Goal: Task Accomplishment & Management: Use online tool/utility

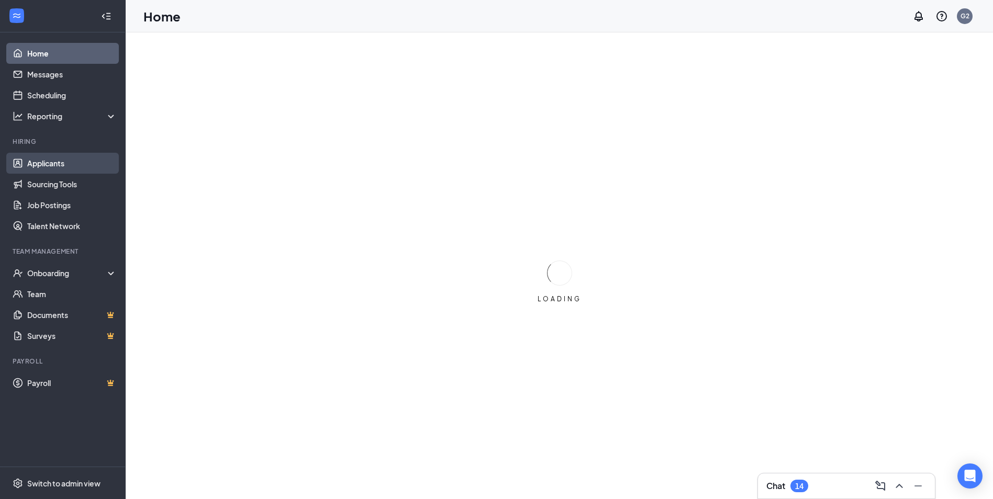
click at [59, 163] on link "Applicants" at bounding box center [71, 163] width 89 height 21
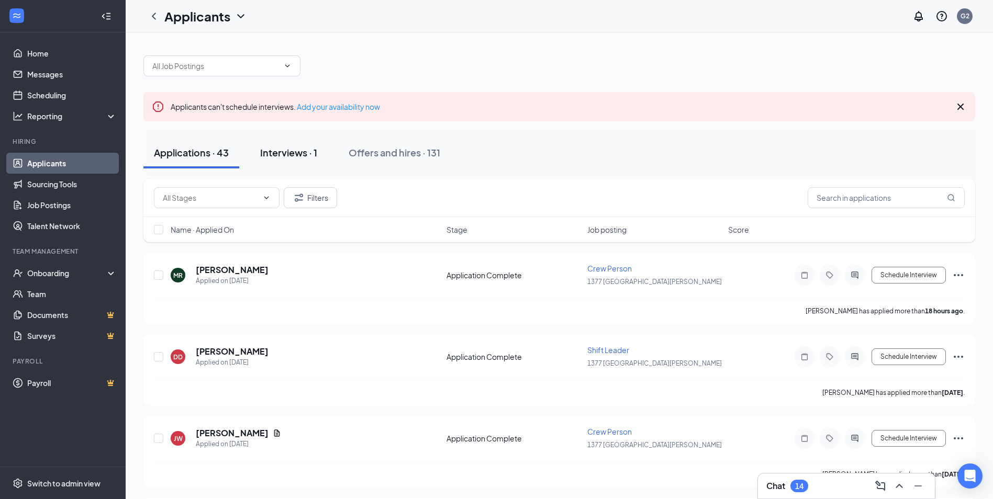
click at [299, 148] on div "Interviews · 1" at bounding box center [288, 152] width 57 height 13
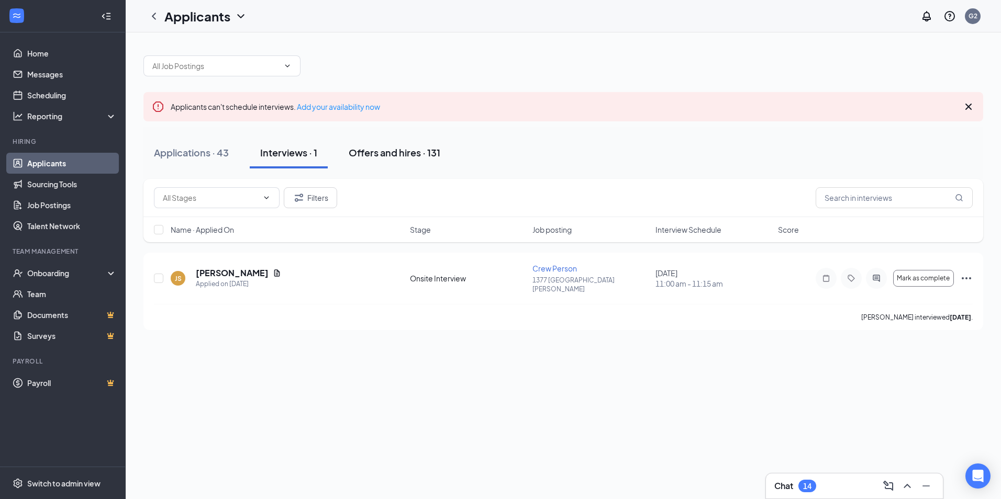
click at [392, 149] on div "Offers and hires · 131" at bounding box center [395, 152] width 92 height 13
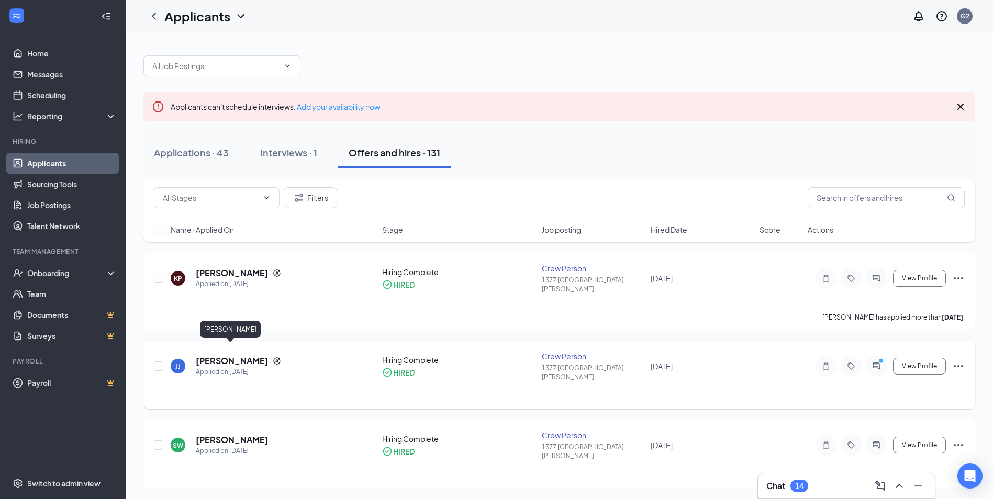
click at [239, 355] on h5 "[PERSON_NAME]" at bounding box center [232, 361] width 73 height 12
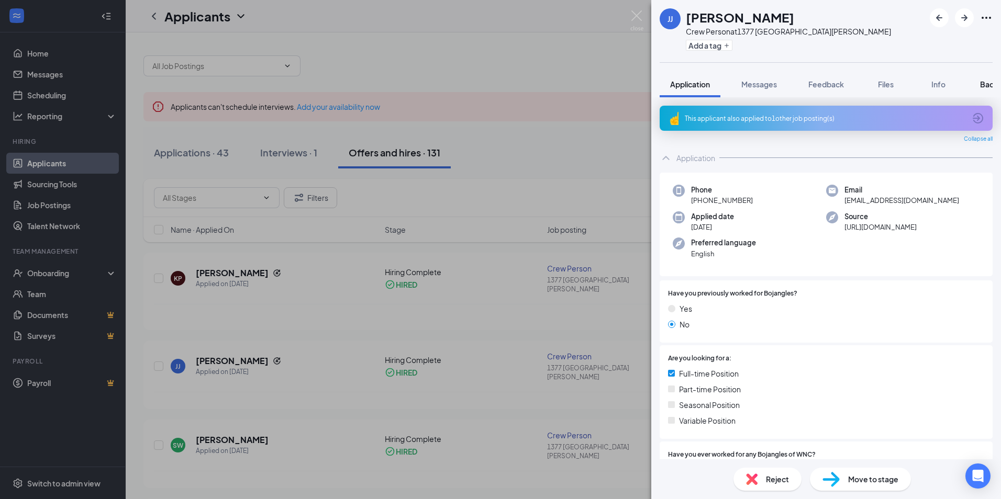
click at [983, 81] on span "Background" at bounding box center [1001, 84] width 43 height 9
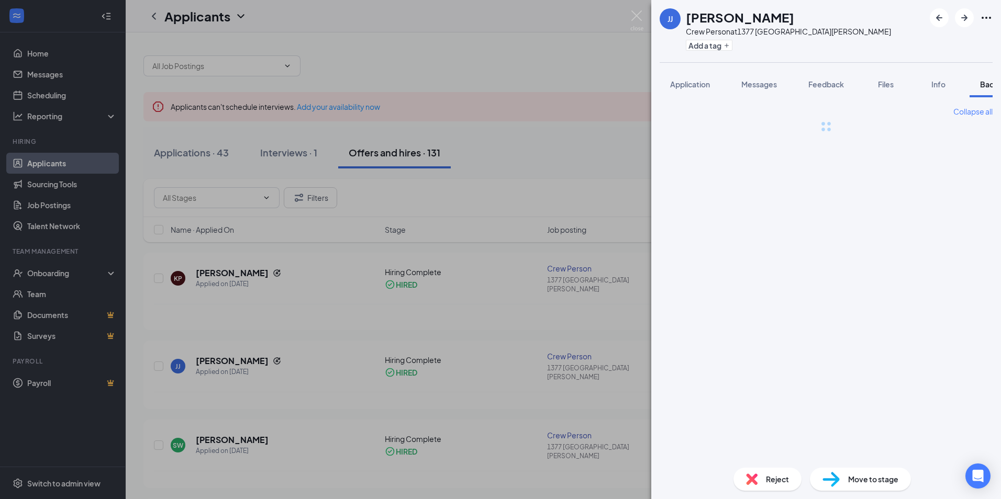
scroll to position [0, 43]
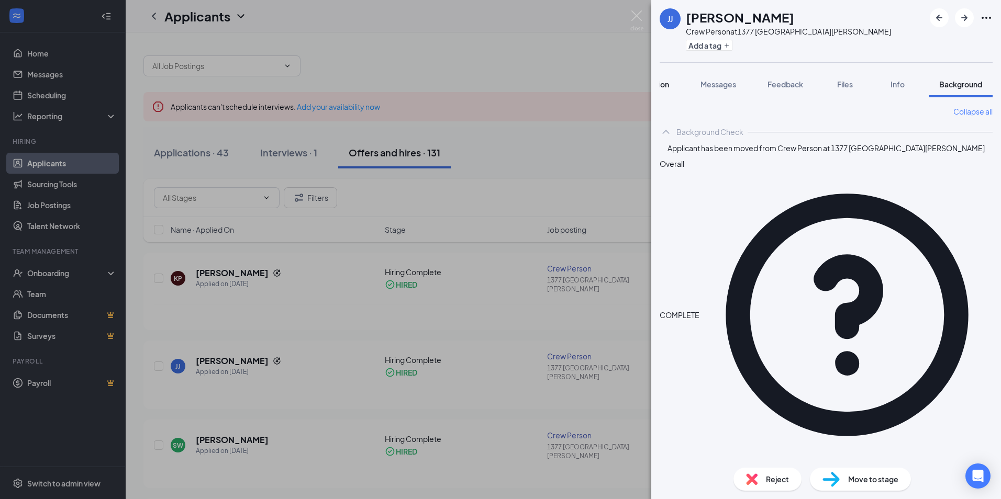
click at [664, 84] on span "Application" at bounding box center [649, 84] width 40 height 9
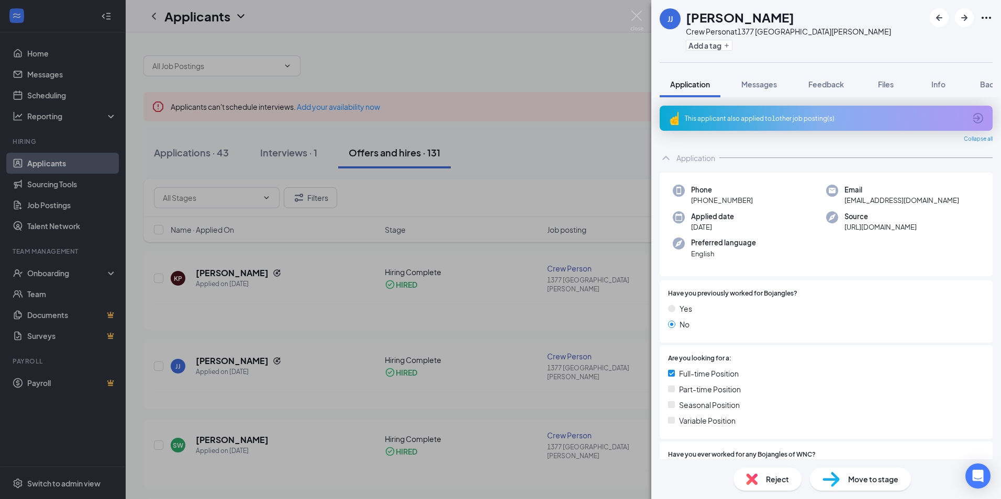
click at [874, 474] on div "Move to stage" at bounding box center [860, 479] width 101 height 23
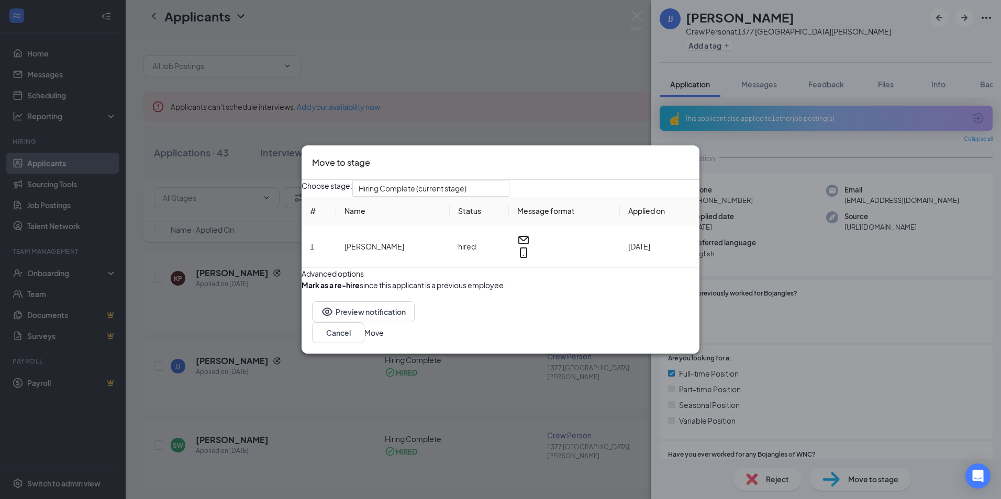
click at [384, 339] on button "Move" at bounding box center [373, 333] width 19 height 12
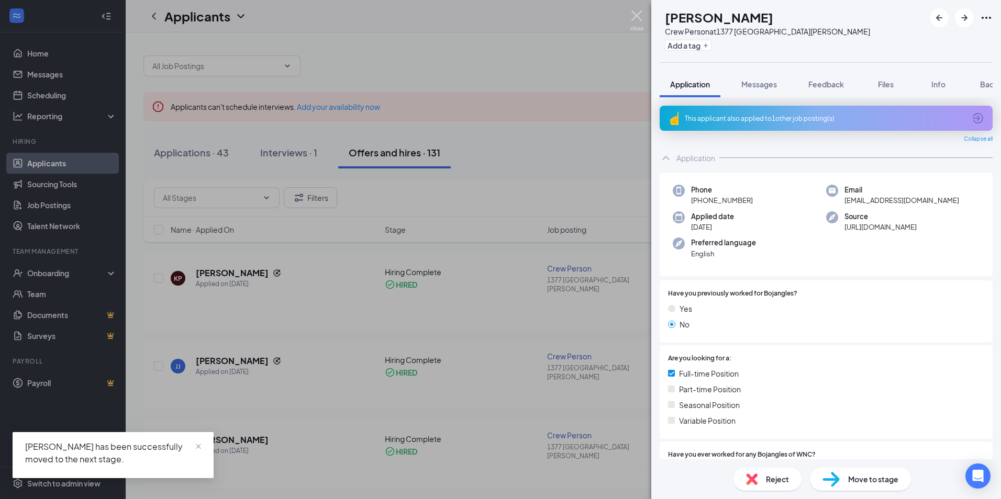
click at [631, 14] on img at bounding box center [636, 20] width 13 height 20
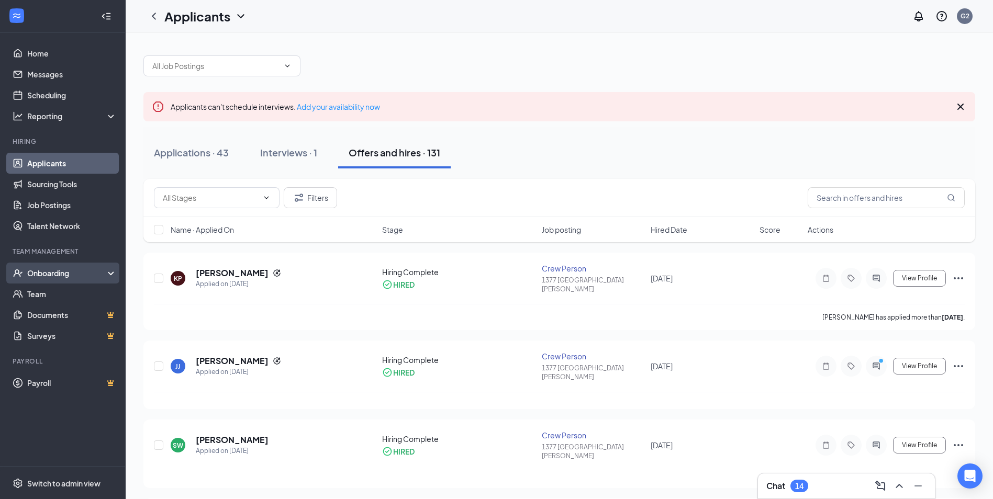
click at [79, 270] on div "Onboarding" at bounding box center [67, 273] width 81 height 10
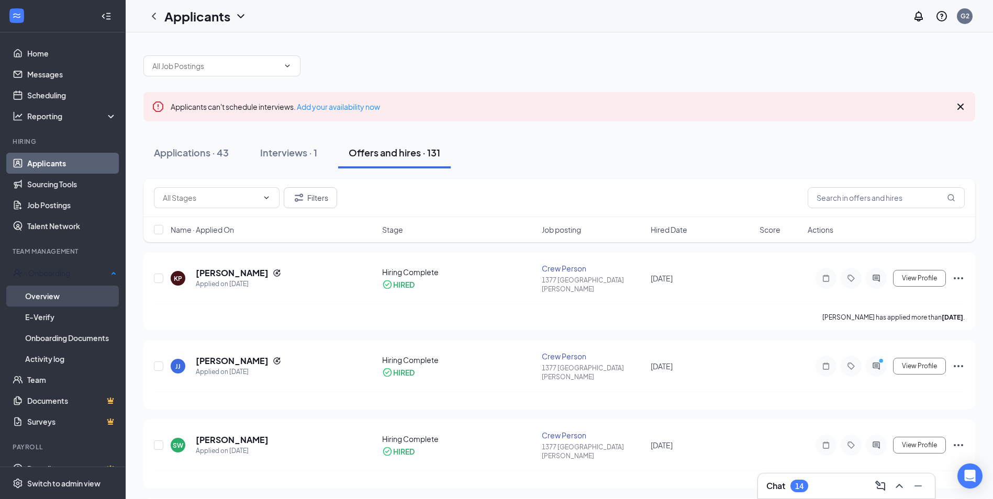
click at [77, 289] on link "Overview" at bounding box center [71, 296] width 92 height 21
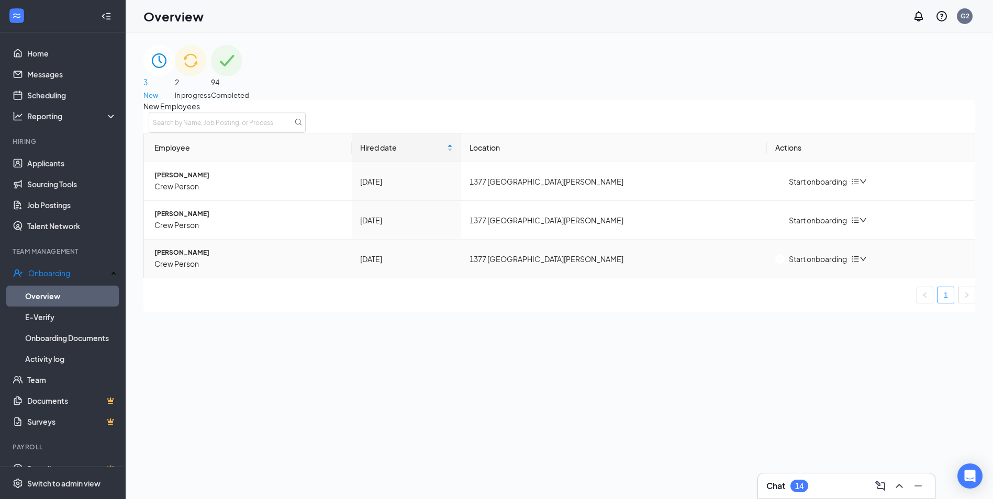
click at [809, 265] on div "Start onboarding" at bounding box center [811, 259] width 72 height 12
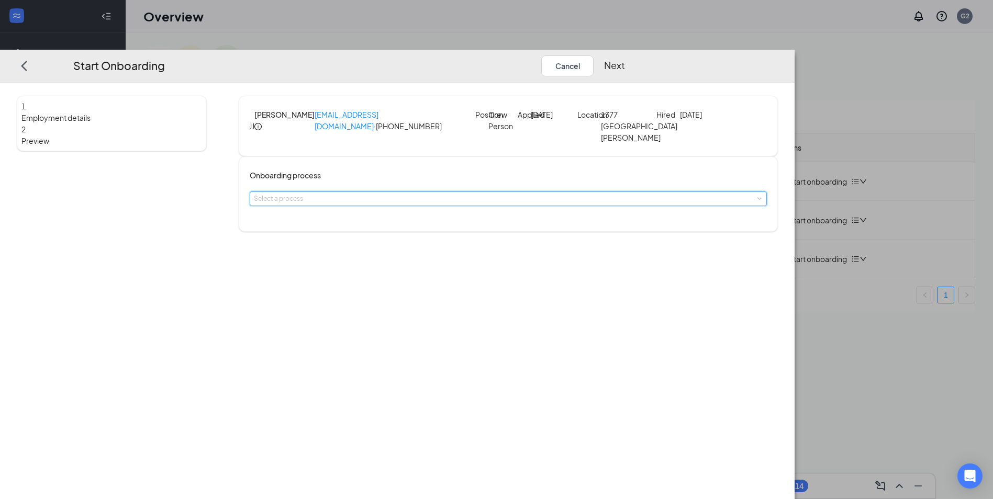
click at [756, 201] on span at bounding box center [758, 199] width 5 height 5
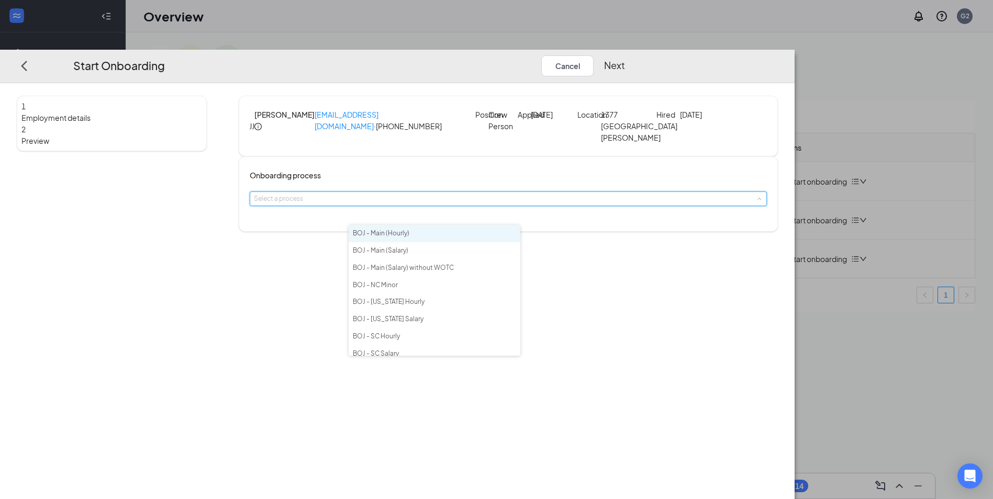
click at [418, 231] on li "BOJ - Main (Hourly)" at bounding box center [435, 233] width 172 height 17
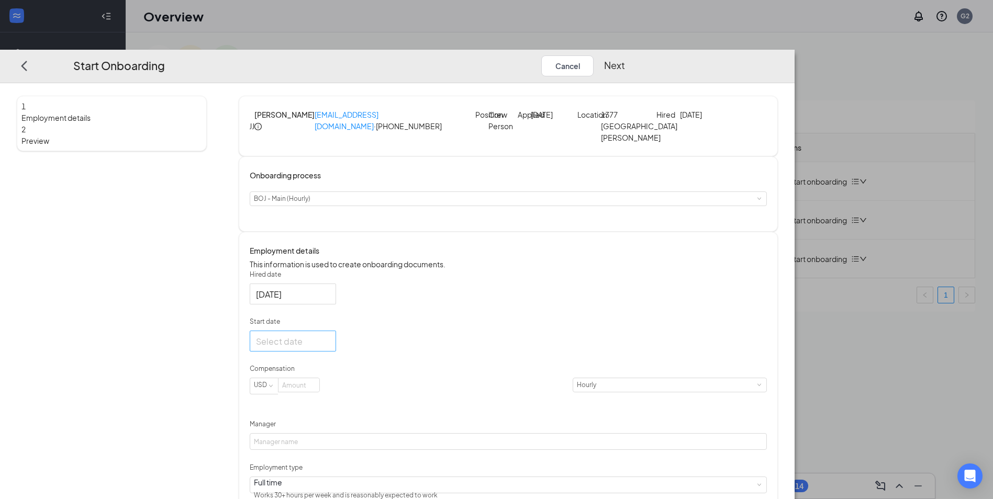
click at [330, 348] on div at bounding box center [293, 341] width 74 height 13
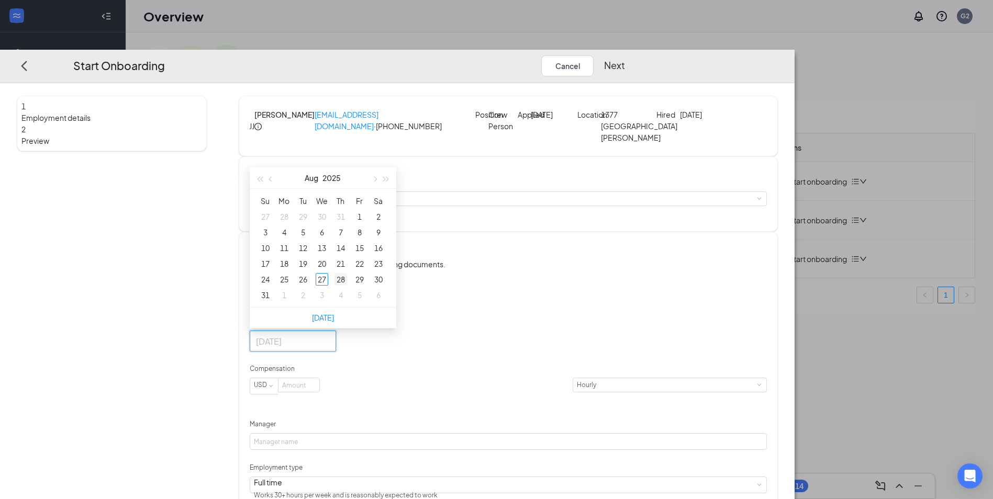
type input "[DATE]"
click at [347, 286] on div "28" at bounding box center [340, 280] width 13 height 13
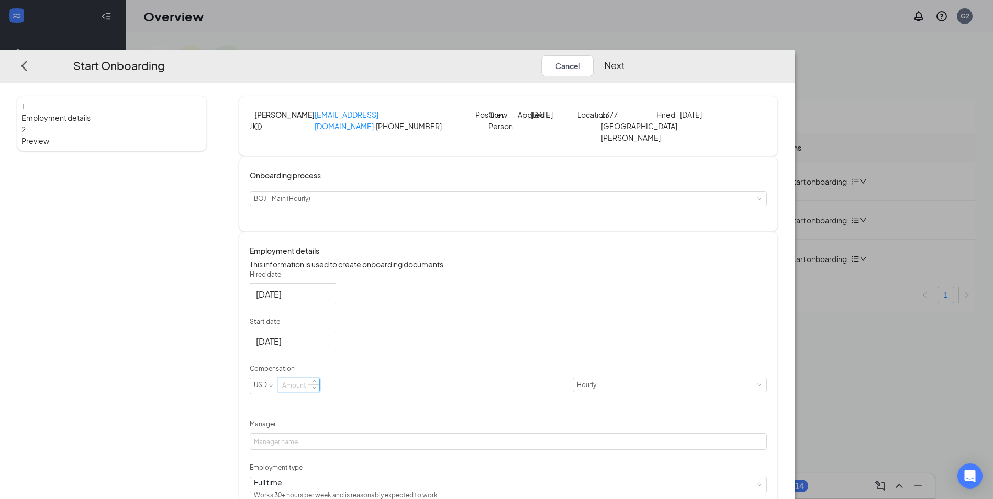
click at [319, 392] on input at bounding box center [298, 386] width 41 height 14
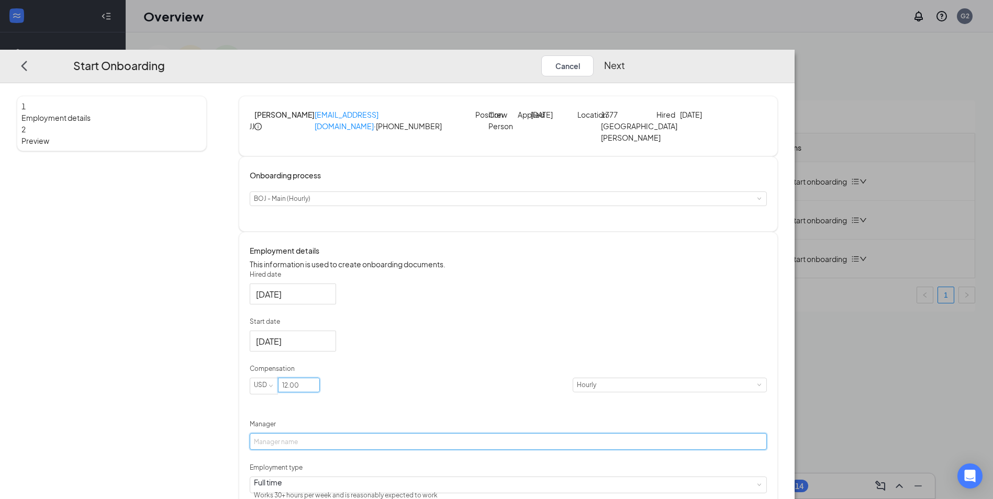
type input "12"
click at [418, 451] on input "Manager" at bounding box center [508, 442] width 517 height 17
type input "[PERSON_NAME]"
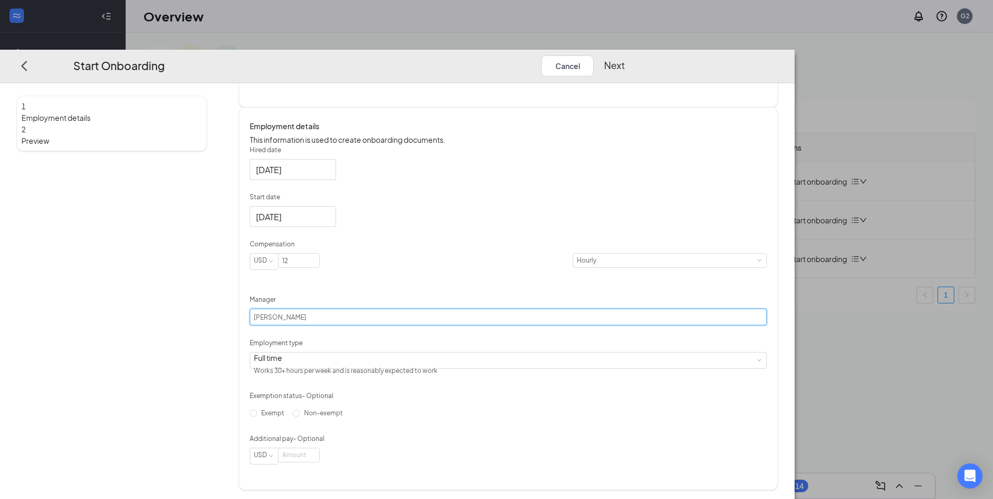
scroll to position [59, 0]
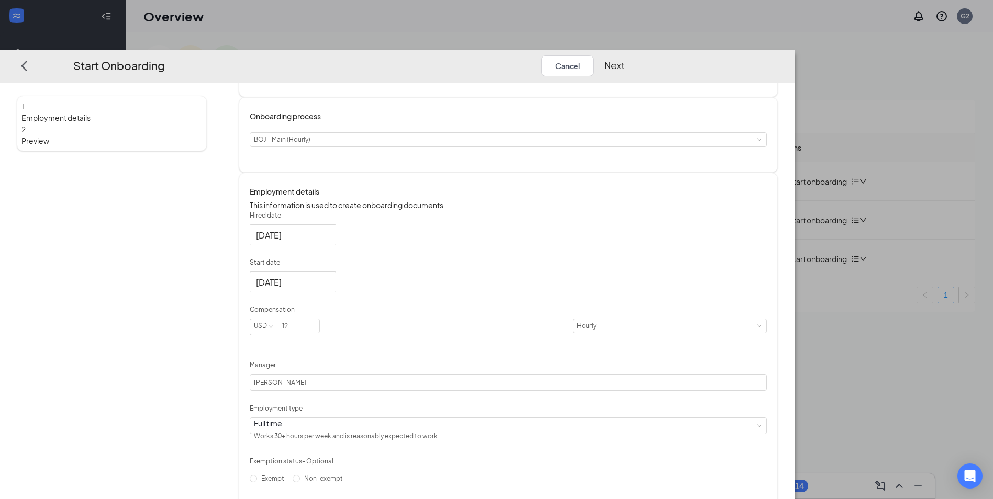
click at [625, 55] on button "Next" at bounding box center [614, 65] width 21 height 21
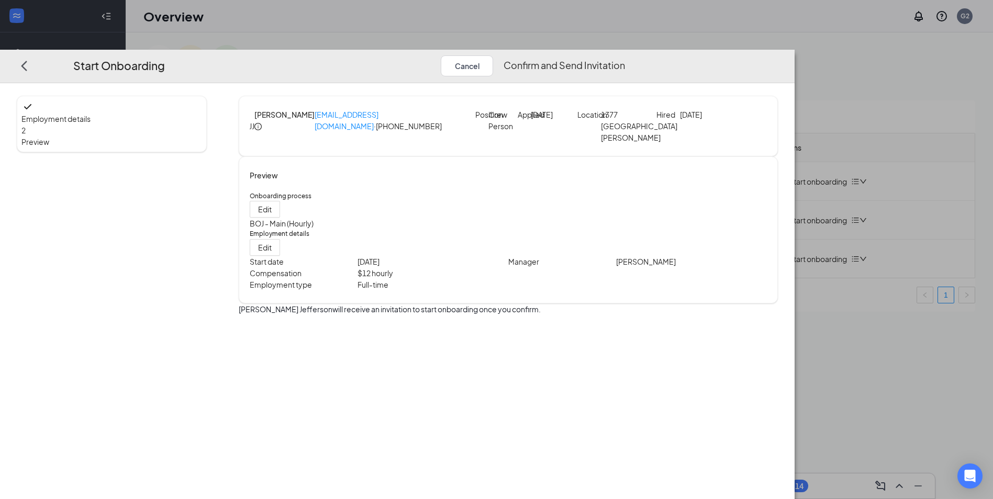
click at [625, 55] on button "Confirm and Send Invitation" at bounding box center [563, 65] width 121 height 21
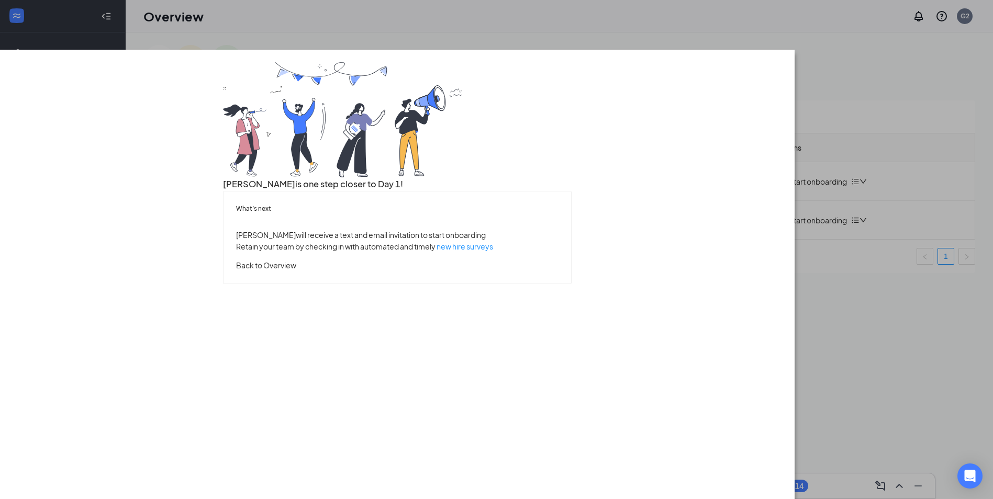
click at [296, 271] on button "Back to Overview" at bounding box center [266, 266] width 60 height 12
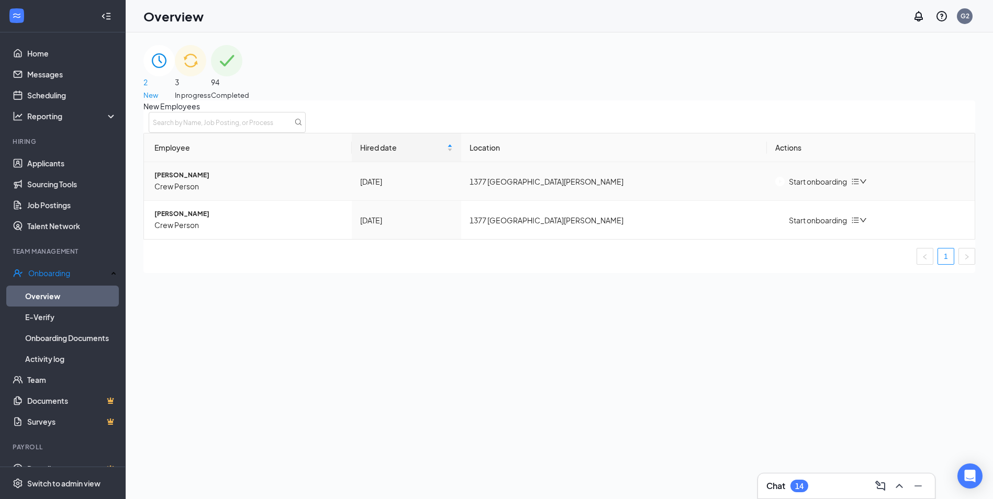
click at [211, 181] on span "[PERSON_NAME]" at bounding box center [248, 176] width 189 height 10
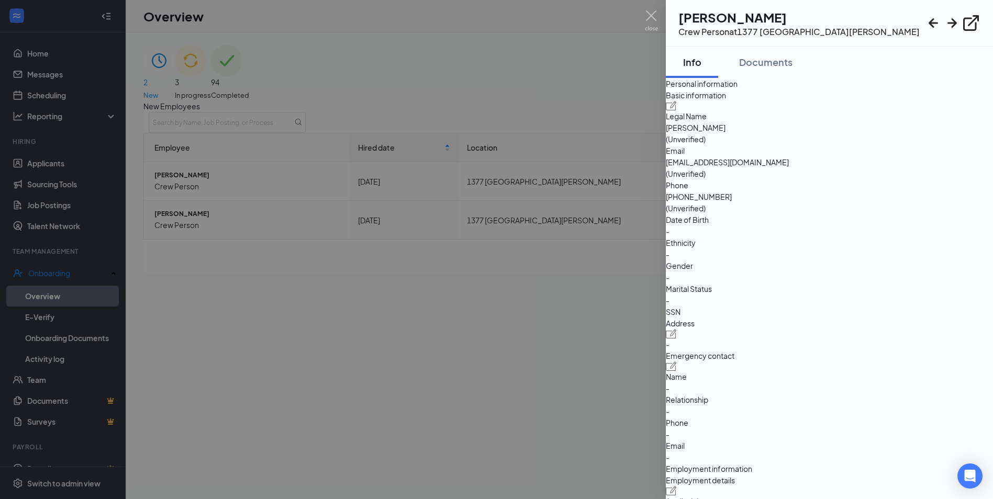
click at [252, 377] on div at bounding box center [496, 249] width 993 height 499
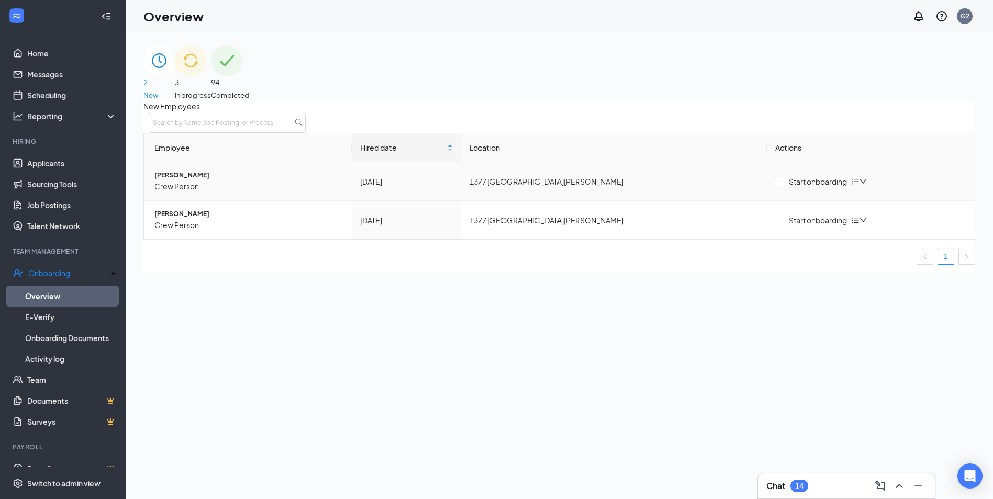
click at [211, 181] on span "[PERSON_NAME]" at bounding box center [248, 176] width 189 height 10
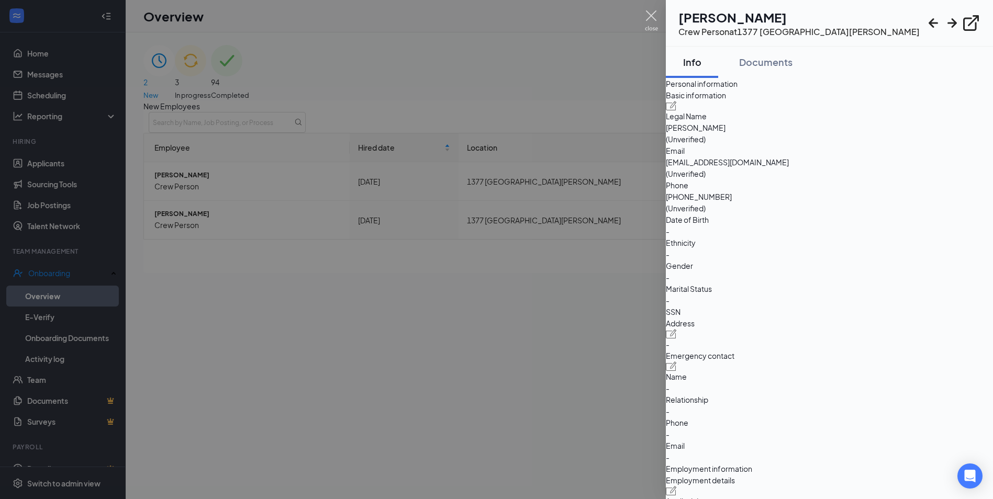
click at [646, 10] on img at bounding box center [651, 20] width 13 height 20
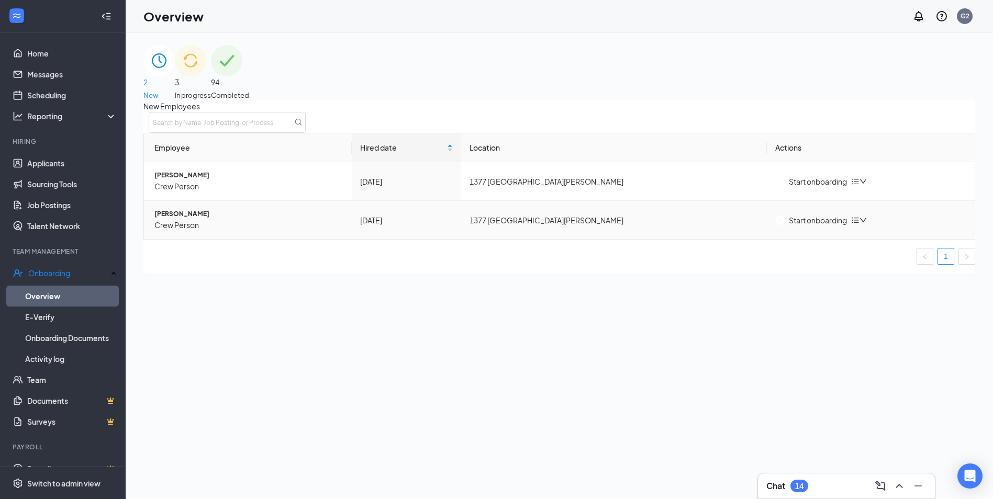
click at [206, 219] on span "[PERSON_NAME]" at bounding box center [248, 214] width 189 height 10
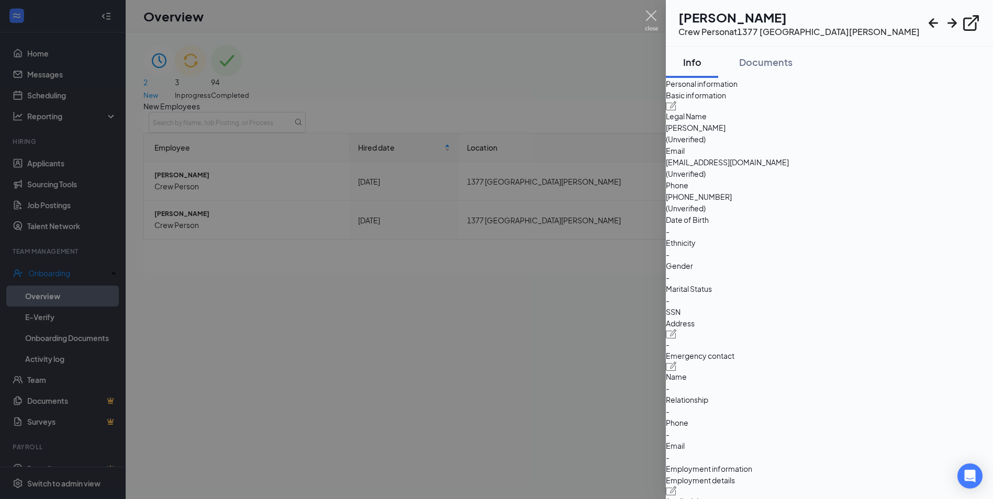
click at [651, 14] on img at bounding box center [651, 20] width 13 height 20
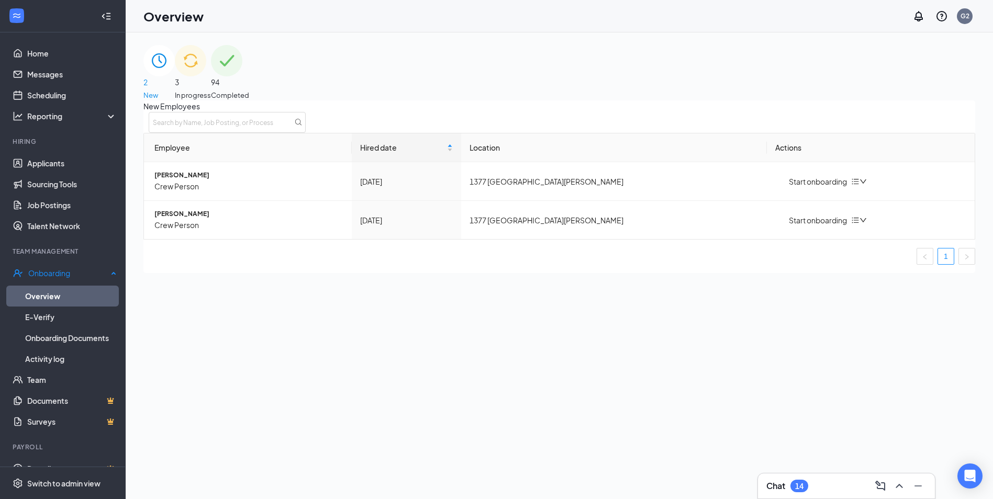
click at [72, 294] on link "Overview" at bounding box center [71, 296] width 92 height 21
click at [211, 74] on div "3 In progress" at bounding box center [193, 72] width 36 height 55
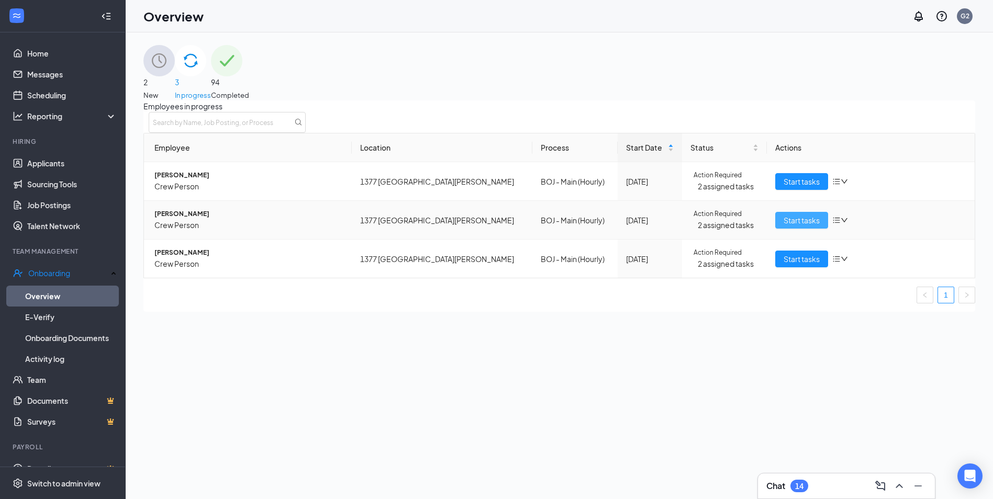
click at [795, 226] on span "Start tasks" at bounding box center [801, 221] width 36 height 12
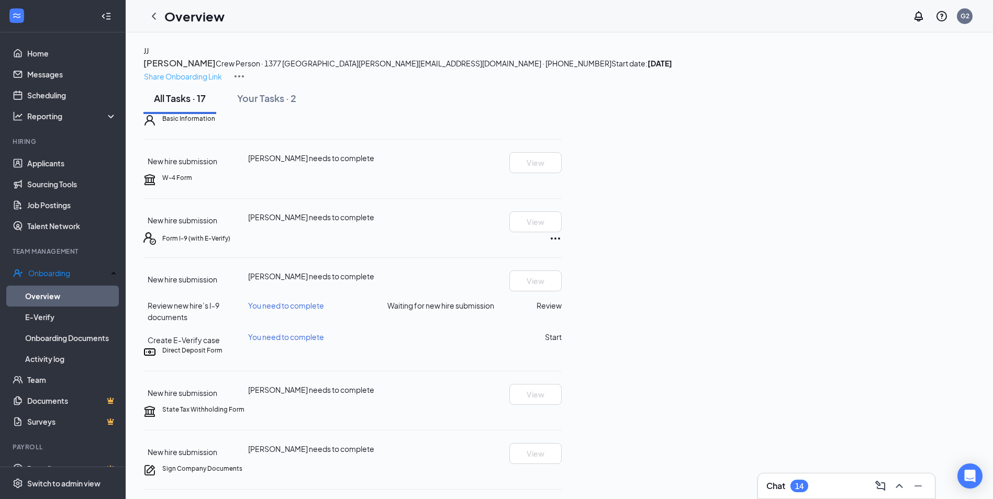
click at [222, 71] on p "Share Onboarding Link" at bounding box center [183, 77] width 78 height 12
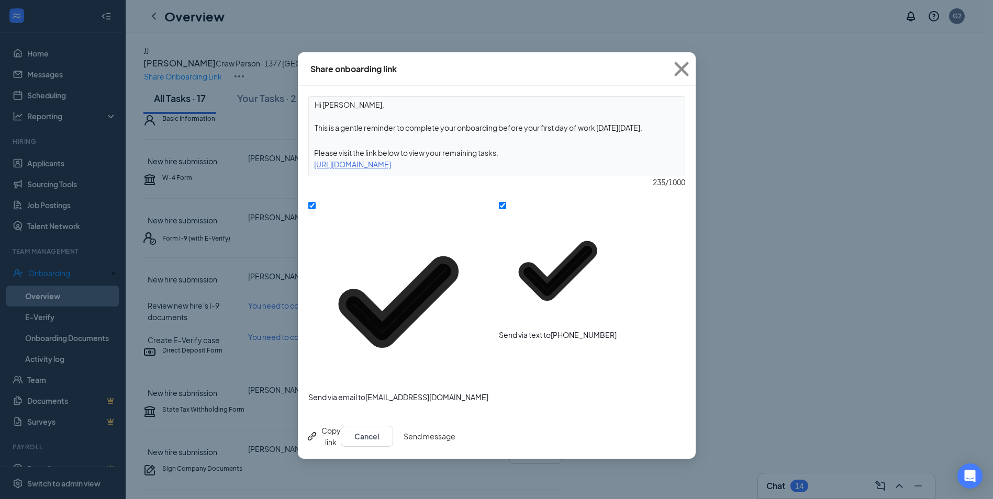
click at [455, 426] on button "Send message" at bounding box center [429, 436] width 52 height 21
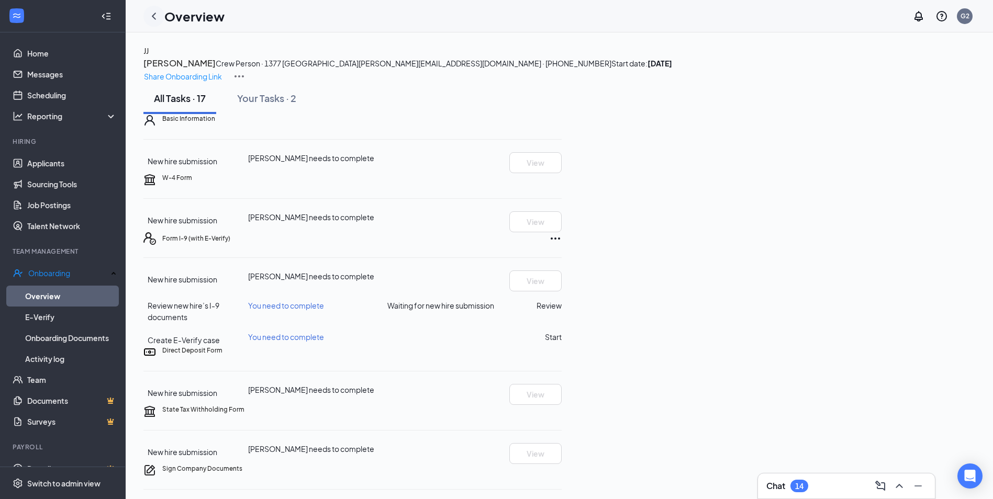
click at [154, 12] on icon "ChevronLeft" at bounding box center [154, 16] width 13 height 13
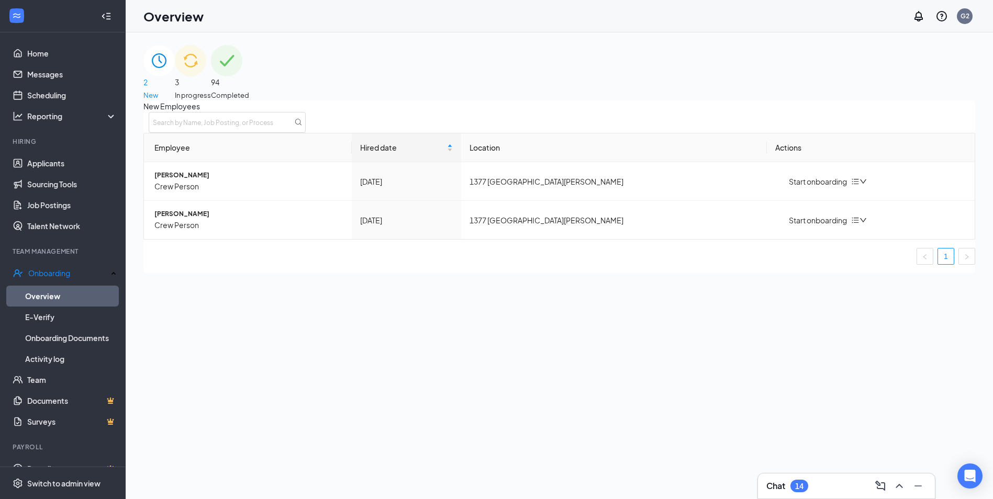
click at [175, 74] on div "2 New" at bounding box center [158, 72] width 31 height 55
click at [211, 82] on div "3 In progress" at bounding box center [193, 72] width 36 height 55
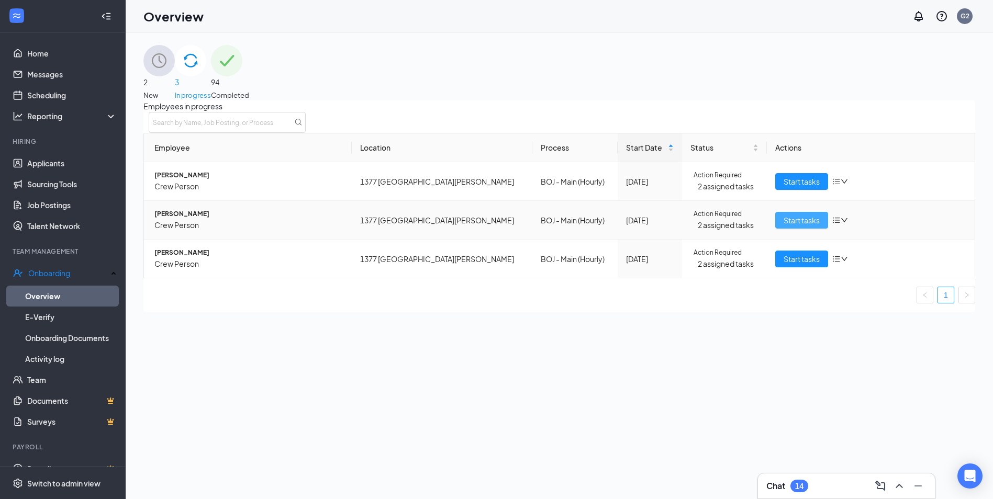
click at [808, 226] on span "Start tasks" at bounding box center [801, 221] width 36 height 12
